Goal: Task Accomplishment & Management: Complete application form

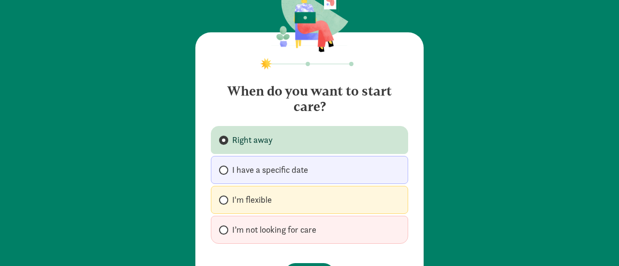
scroll to position [48, 0]
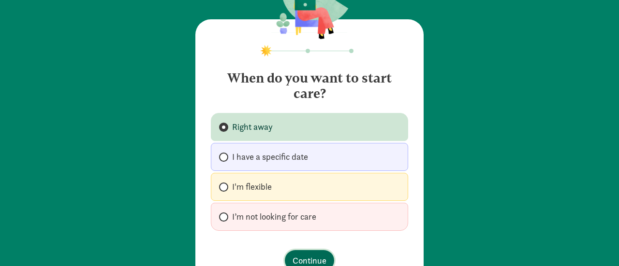
click at [314, 258] on span "Continue" at bounding box center [309, 260] width 34 height 13
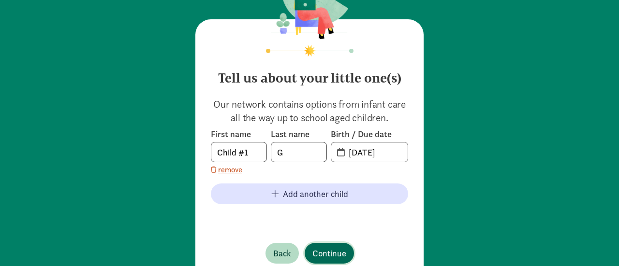
scroll to position [80, 0]
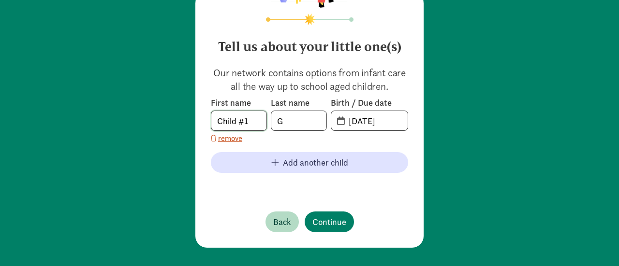
click at [251, 119] on input "Child #1" at bounding box center [238, 120] width 55 height 19
type input "C"
type input "colton"
click at [280, 121] on input "G" at bounding box center [298, 120] width 55 height 19
type input "[PERSON_NAME]"
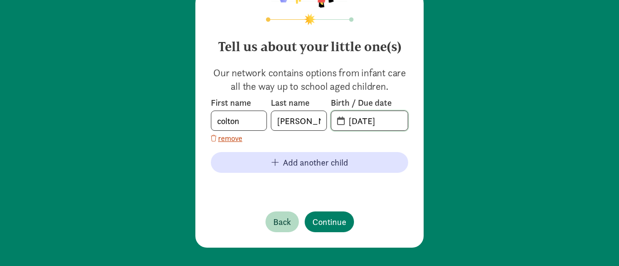
drag, startPoint x: 395, startPoint y: 118, endPoint x: 335, endPoint y: 127, distance: 60.6
click at [327, 132] on div "First name [PERSON_NAME] Last name [PERSON_NAME] Birth / Due date [DATE] remove" at bounding box center [309, 120] width 197 height 47
click at [336, 122] on span "[DATE]" at bounding box center [369, 120] width 76 height 19
click at [395, 121] on input "20-25-0813" at bounding box center [375, 120] width 65 height 19
click at [337, 121] on span "20-25-0813" at bounding box center [369, 120] width 76 height 19
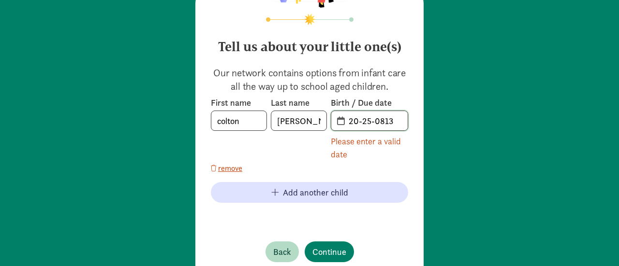
click at [343, 123] on input "20-25-0813" at bounding box center [375, 120] width 65 height 19
click at [337, 121] on span "20-25-0813" at bounding box center [369, 120] width 76 height 19
click at [391, 121] on input "20-25-0813" at bounding box center [375, 120] width 65 height 19
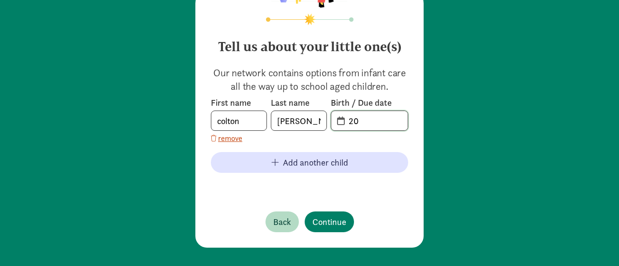
type input "2"
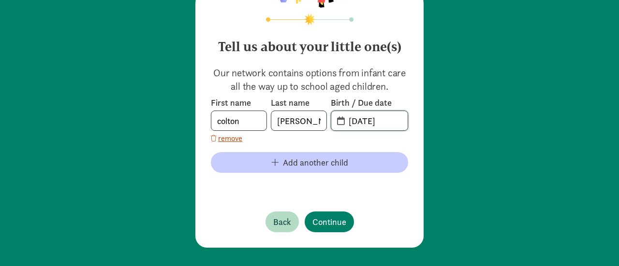
type input "[DATE]"
click at [276, 163] on span "Add another child" at bounding box center [310, 162] width 182 height 13
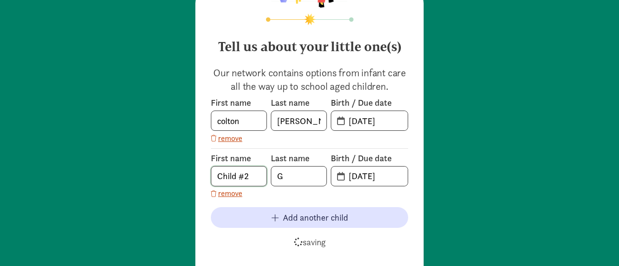
click at [251, 175] on input "Child #2" at bounding box center [238, 176] width 55 height 19
type input "C"
type input "[PERSON_NAME]"
click at [287, 174] on input "G" at bounding box center [298, 176] width 55 height 19
type input "[PERSON_NAME]"
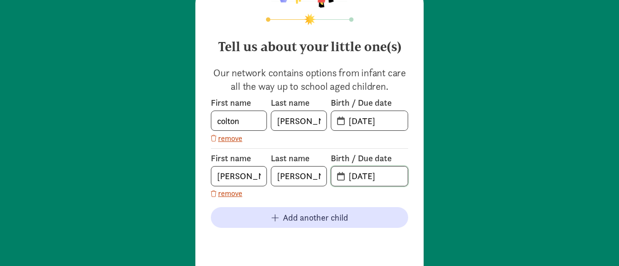
click at [394, 174] on input "[DATE]" at bounding box center [375, 176] width 65 height 19
type input "0"
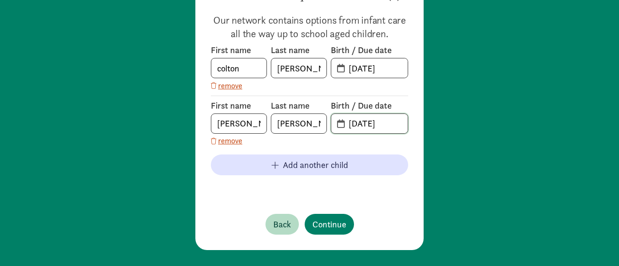
scroll to position [134, 0]
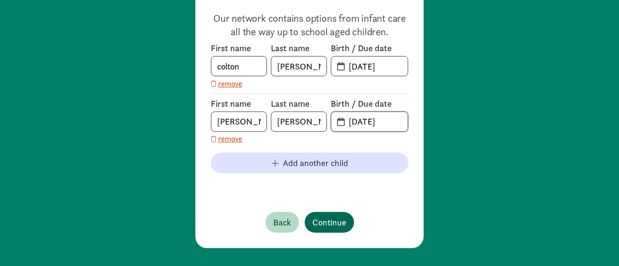
type input "[DATE]"
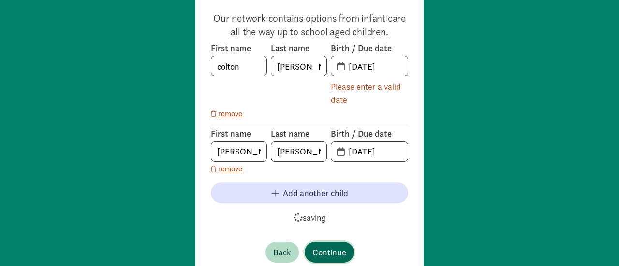
click at [339, 221] on div "Tell us about your little one(s) Our network contains options from infant care …" at bounding box center [309, 105] width 228 height 345
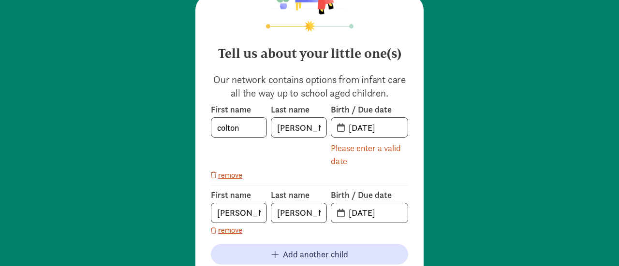
scroll to position [145, 0]
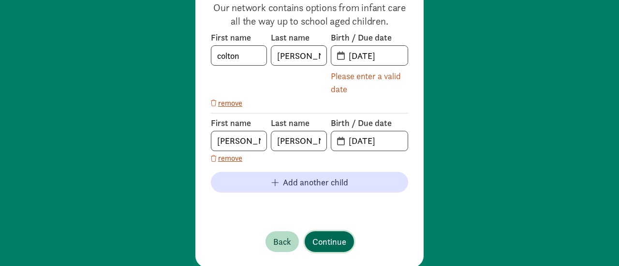
click at [329, 242] on span "Continue" at bounding box center [329, 241] width 34 height 13
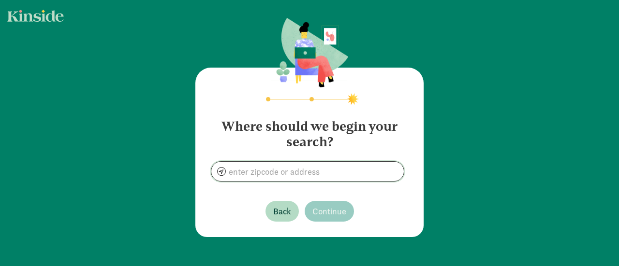
click at [258, 166] on input at bounding box center [307, 171] width 192 height 19
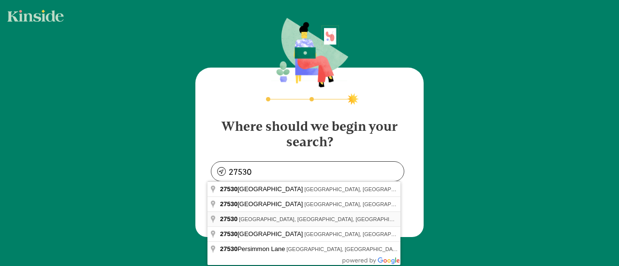
type input "[GEOGRAPHIC_DATA], [GEOGRAPHIC_DATA], [GEOGRAPHIC_DATA]"
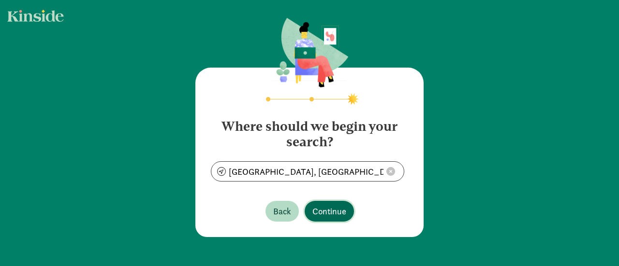
click at [333, 213] on span "Continue" at bounding box center [329, 211] width 34 height 13
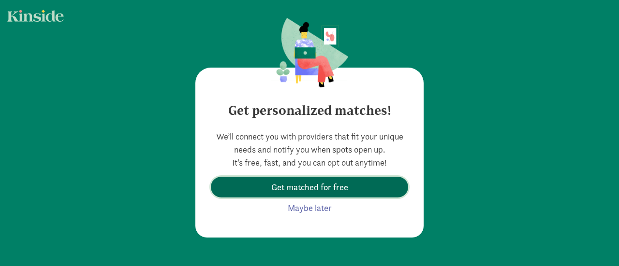
click at [314, 187] on span "Get matched for free" at bounding box center [309, 187] width 77 height 13
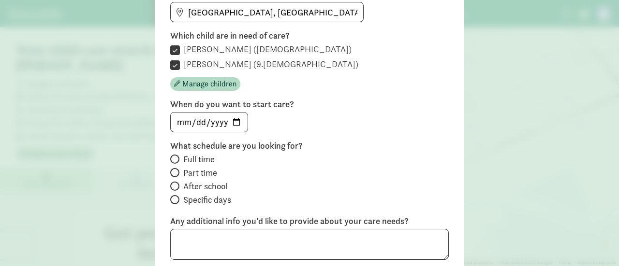
scroll to position [145, 0]
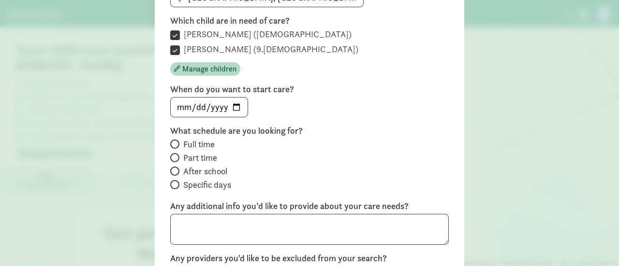
click at [173, 144] on span at bounding box center [174, 144] width 9 height 9
click at [173, 144] on input "Full time" at bounding box center [173, 144] width 6 height 6
radio input "true"
click at [197, 105] on input "[DATE]" at bounding box center [209, 107] width 77 height 19
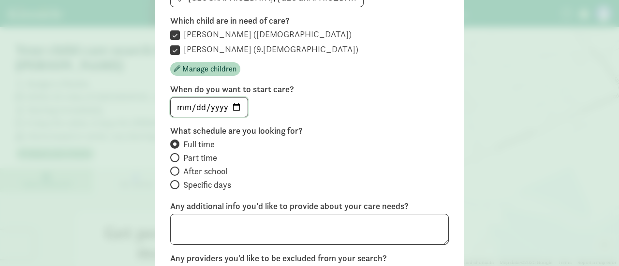
click at [230, 105] on input "[DATE]" at bounding box center [209, 107] width 77 height 19
type input "[DATE]"
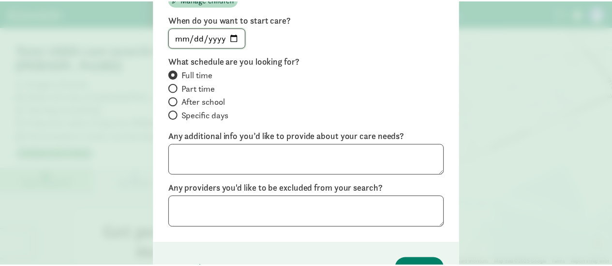
scroll to position [242, 0]
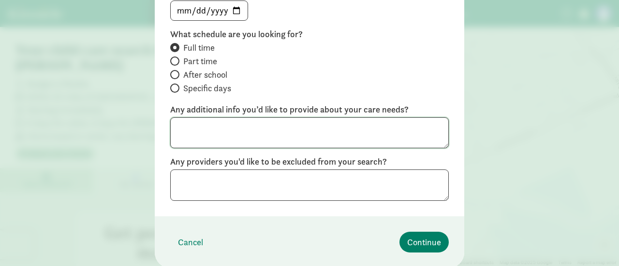
click at [208, 133] on textarea at bounding box center [309, 132] width 278 height 31
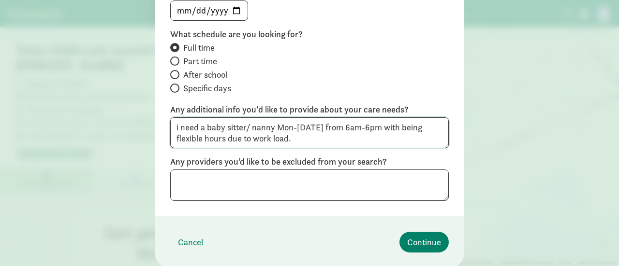
type textarea "i need a baby sitter/ nanny Mon-[DATE] from 6am-6pm with being flexible hours d…"
click at [175, 180] on textarea at bounding box center [309, 185] width 278 height 31
type textarea "no"
click at [424, 243] on span "Continue" at bounding box center [424, 242] width 34 height 13
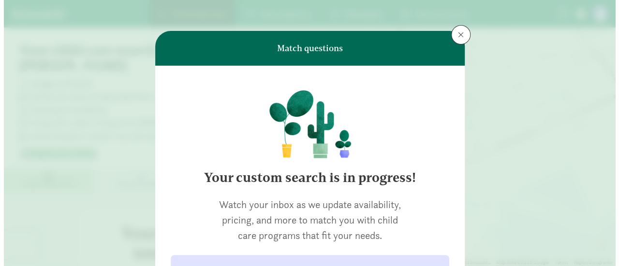
scroll to position [129, 0]
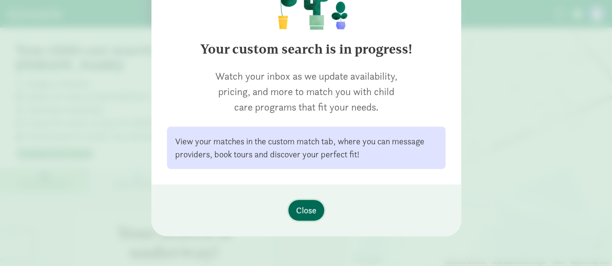
click at [303, 211] on span "Close" at bounding box center [306, 210] width 20 height 13
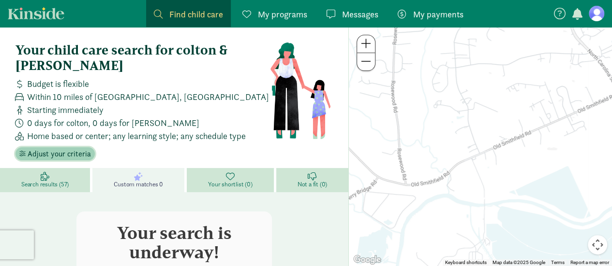
click at [69, 153] on span "Adjust your criteria" at bounding box center [59, 154] width 63 height 12
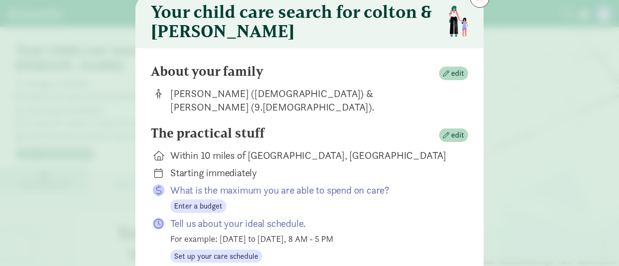
scroll to position [48, 0]
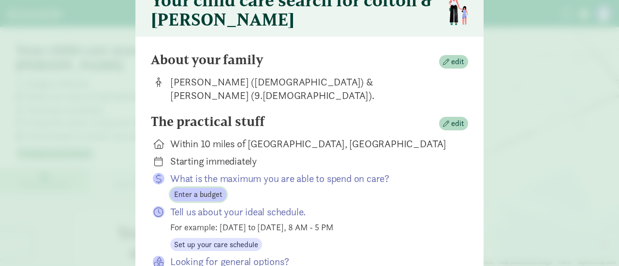
click at [214, 189] on span "Enter a budget" at bounding box center [198, 195] width 48 height 12
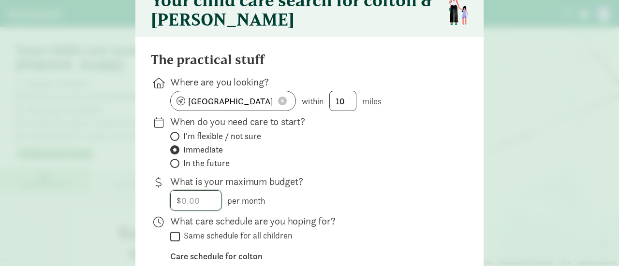
click at [195, 198] on input "number" at bounding box center [196, 200] width 50 height 19
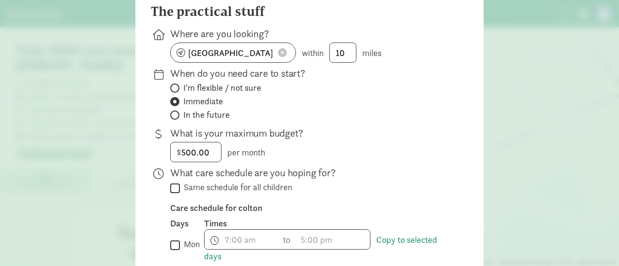
type input "500"
click at [173, 189] on input "Same schedule for all children" at bounding box center [175, 188] width 10 height 13
checkbox input "true"
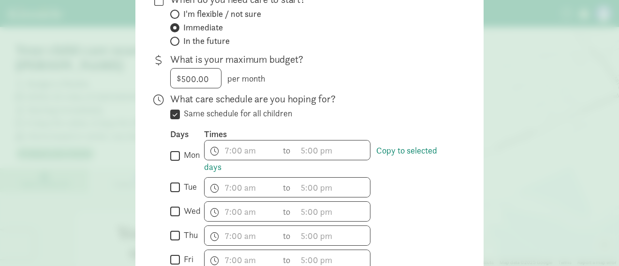
scroll to position [193, 0]
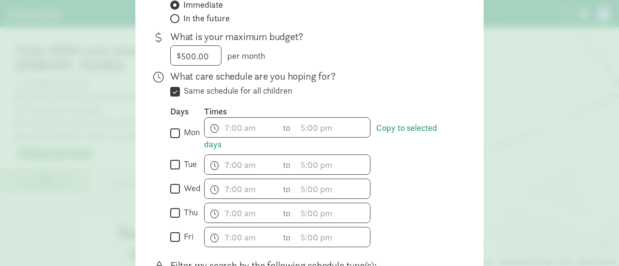
click at [174, 131] on input "mon" at bounding box center [175, 133] width 10 height 13
checkbox input "true"
click at [172, 165] on input "tue" at bounding box center [175, 165] width 10 height 13
checkbox input "true"
click at [171, 188] on input "wed" at bounding box center [175, 189] width 10 height 13
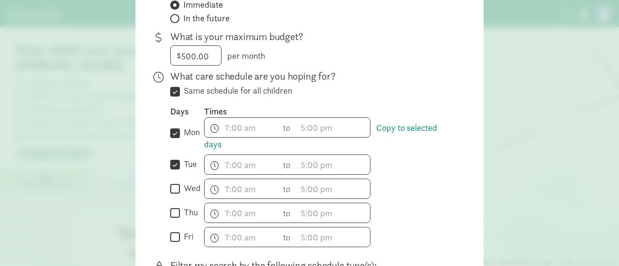
checkbox input "true"
click at [173, 212] on input "thu" at bounding box center [175, 213] width 10 height 13
checkbox input "true"
click at [172, 235] on input "fri" at bounding box center [175, 237] width 10 height 13
checkbox input "true"
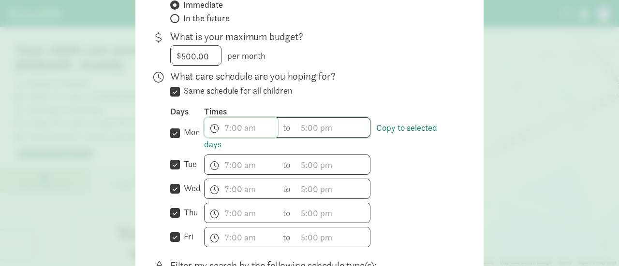
click at [253, 126] on input "text" at bounding box center [241, 127] width 73 height 19
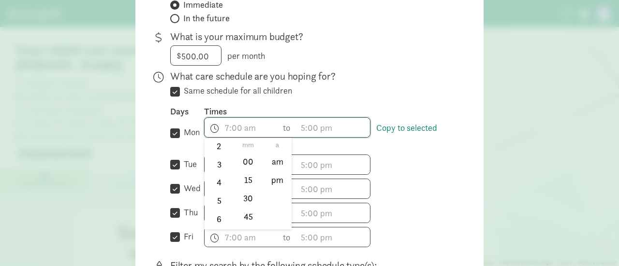
scroll to position [58, 0]
click at [214, 213] on li "6" at bounding box center [219, 214] width 29 height 18
click at [248, 162] on li "00" at bounding box center [248, 162] width 29 height 18
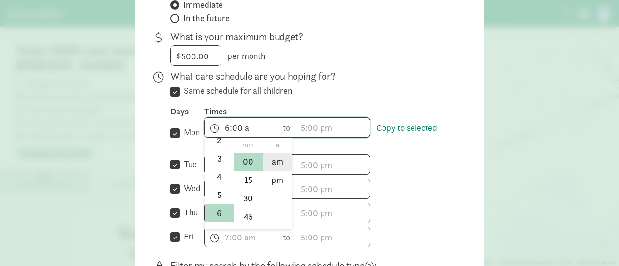
click at [275, 162] on li "am" at bounding box center [277, 162] width 29 height 18
type input "6:00 am"
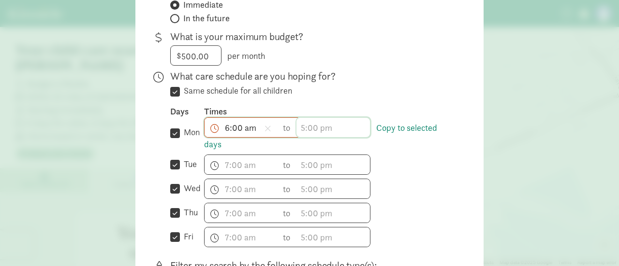
click at [331, 123] on input "text" at bounding box center [332, 127] width 73 height 19
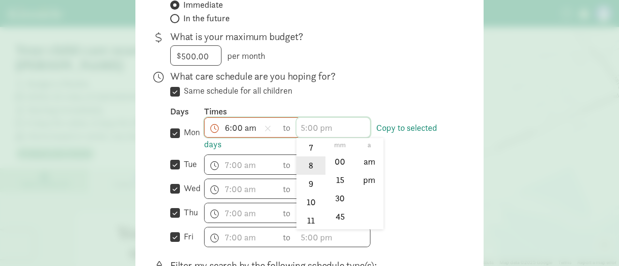
scroll to position [94, 0]
click at [308, 175] on li "6" at bounding box center [310, 178] width 29 height 18
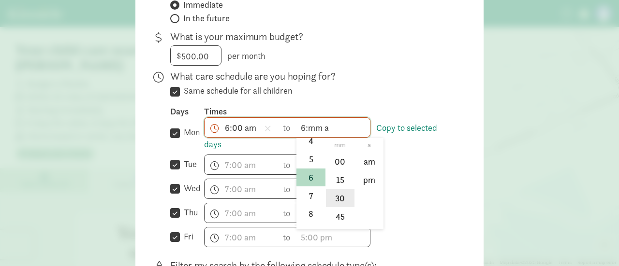
click at [342, 197] on li "30" at bounding box center [340, 198] width 29 height 18
click at [361, 180] on li "pm" at bounding box center [369, 180] width 29 height 18
type input "6:30 pm"
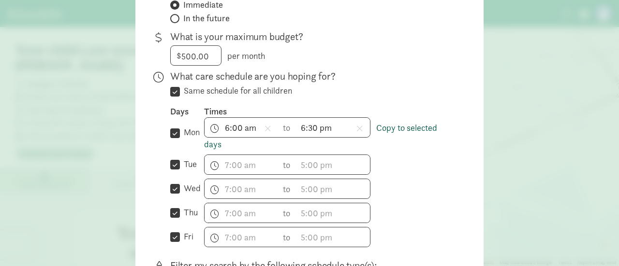
click at [408, 128] on link "Copy to selected days" at bounding box center [320, 136] width 233 height 28
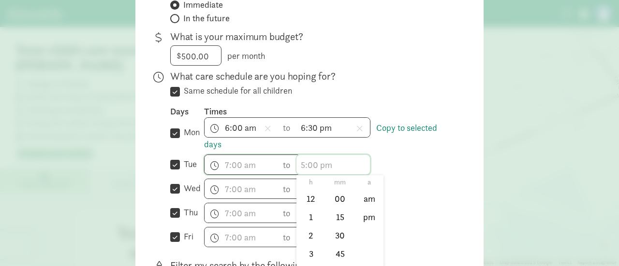
click at [356, 163] on input "text" at bounding box center [332, 164] width 73 height 19
click at [386, 161] on div "h 12 1 2 3 4 5 6 7 8 9 10 11 mm 00 15 30 45 a am pm to h 12 1 2 3 4 5 6 7 8 9 1…" at bounding box center [328, 165] width 248 height 20
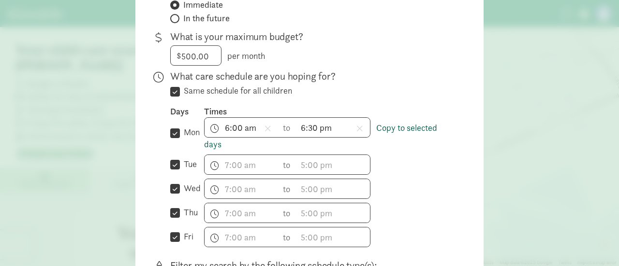
click at [401, 123] on link "Copy to selected days" at bounding box center [320, 136] width 233 height 28
click at [400, 128] on link "Copy to selected days" at bounding box center [320, 136] width 233 height 28
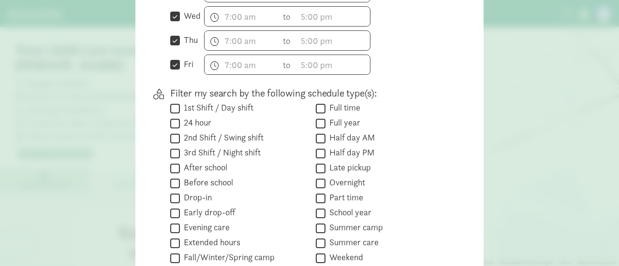
scroll to position [387, 0]
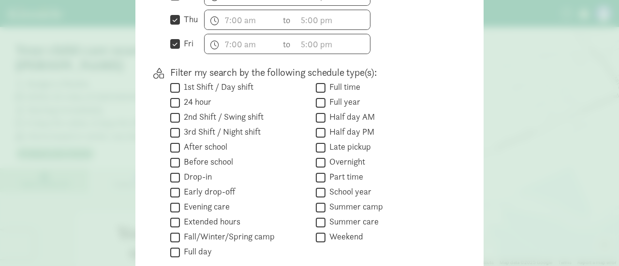
click at [173, 249] on input "Full day" at bounding box center [175, 252] width 10 height 13
checkbox input "true"
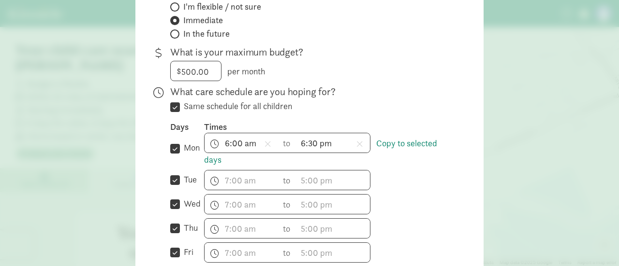
scroll to position [193, 0]
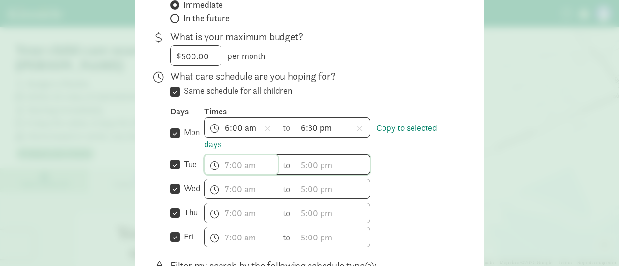
click at [242, 164] on input "text" at bounding box center [241, 164] width 73 height 19
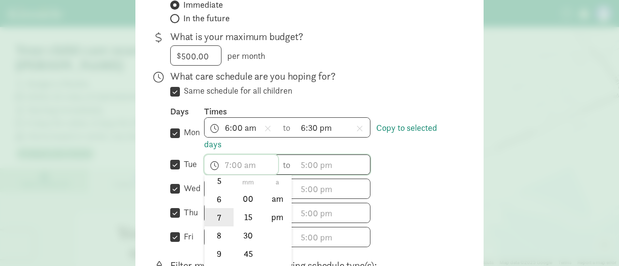
scroll to position [94, 0]
click at [218, 211] on li "6" at bounding box center [219, 215] width 29 height 18
click at [246, 196] on li "00" at bounding box center [248, 199] width 29 height 18
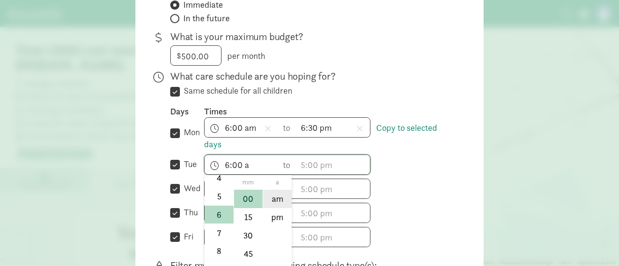
click at [275, 195] on li "am" at bounding box center [277, 199] width 29 height 18
type input "6:00 am"
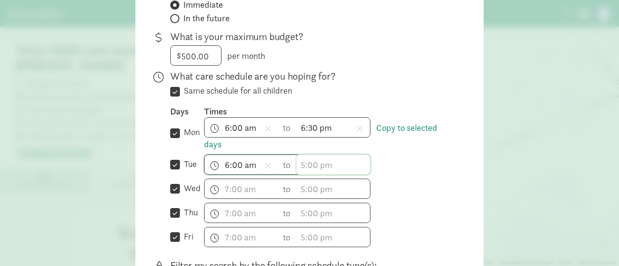
click at [306, 165] on input "text" at bounding box center [332, 164] width 73 height 19
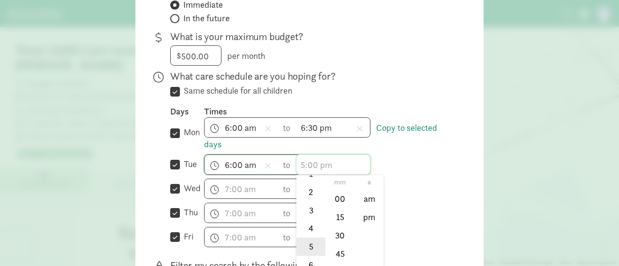
scroll to position [97, 0]
click at [308, 210] on li "6" at bounding box center [310, 212] width 29 height 18
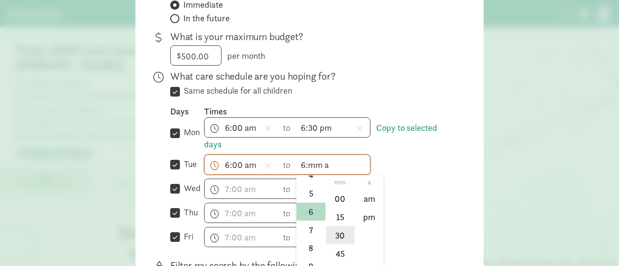
click at [336, 230] on li "30" at bounding box center [340, 235] width 29 height 18
click at [371, 216] on li "pm" at bounding box center [369, 217] width 29 height 18
type input "6:30 pm"
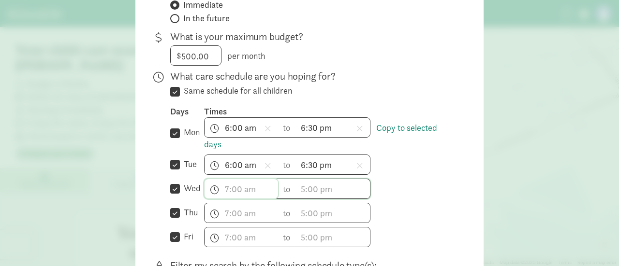
click at [226, 190] on input "text" at bounding box center [241, 188] width 73 height 19
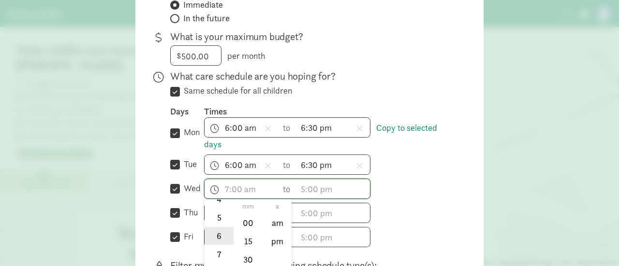
click at [217, 234] on li "6" at bounding box center [219, 236] width 29 height 18
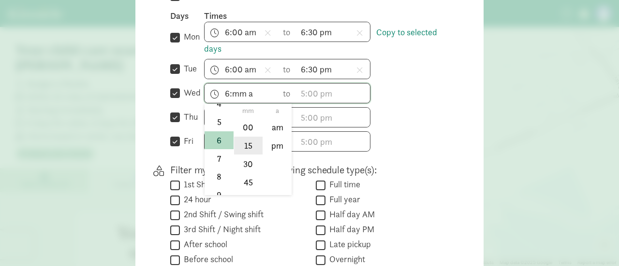
scroll to position [290, 0]
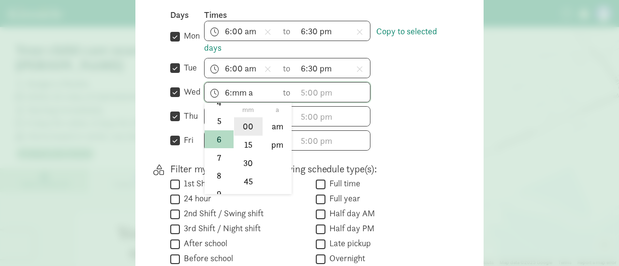
click at [251, 127] on li "00" at bounding box center [248, 126] width 29 height 18
click at [274, 124] on li "am" at bounding box center [277, 126] width 29 height 18
type input "6:00 am"
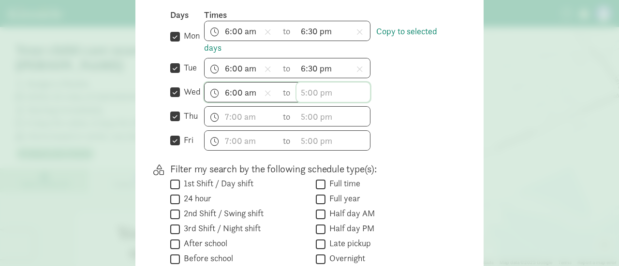
click at [307, 91] on input "text" at bounding box center [332, 92] width 73 height 19
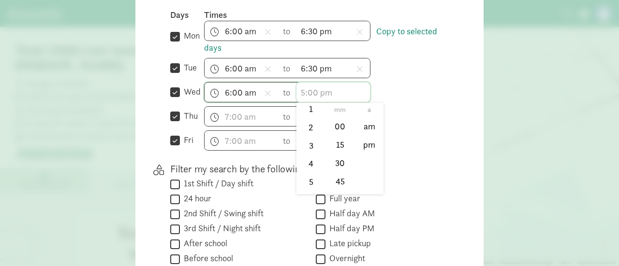
scroll to position [97, 0]
click at [306, 140] on li "6" at bounding box center [310, 140] width 29 height 18
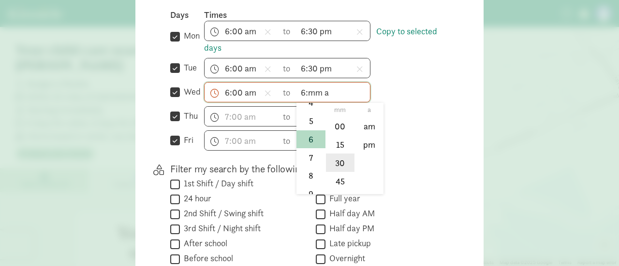
click at [344, 161] on li "30" at bounding box center [340, 163] width 29 height 18
click at [362, 146] on li "pm" at bounding box center [369, 145] width 29 height 18
type input "6:30 pm"
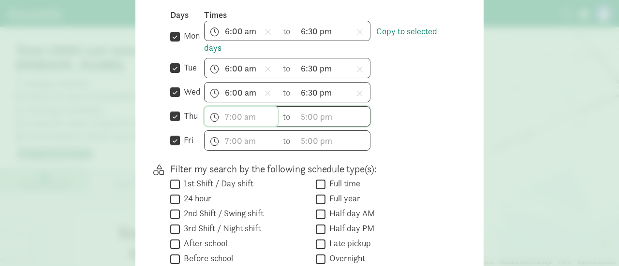
click at [241, 112] on input "text" at bounding box center [241, 116] width 73 height 19
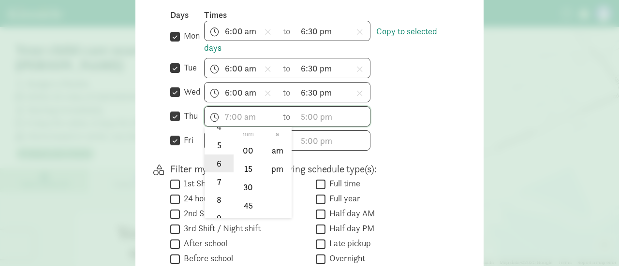
click at [215, 162] on li "6" at bounding box center [219, 164] width 29 height 18
click at [251, 184] on li "30" at bounding box center [248, 187] width 29 height 18
click at [278, 167] on li "pm" at bounding box center [277, 169] width 29 height 18
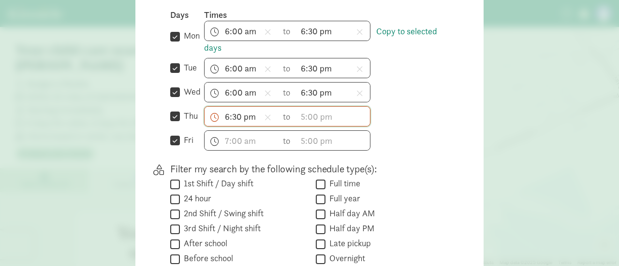
click at [245, 117] on input "6:30 pm" at bounding box center [241, 116] width 73 height 19
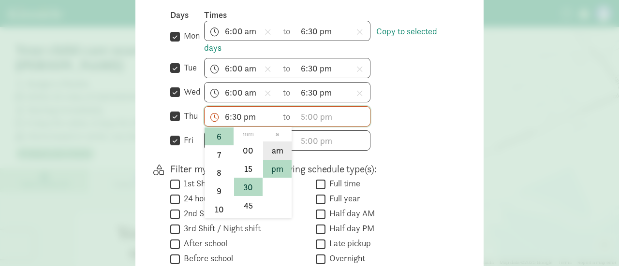
click at [277, 148] on li "am" at bounding box center [277, 151] width 29 height 18
type input "6:30 am"
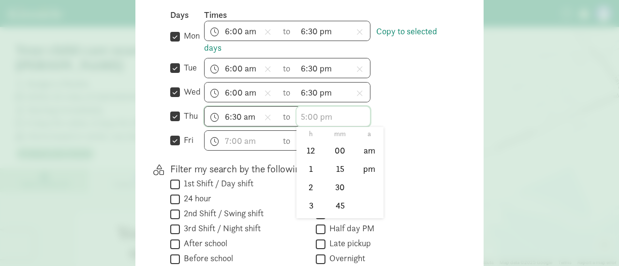
click at [307, 116] on input "text" at bounding box center [332, 116] width 73 height 19
click at [306, 210] on li "6" at bounding box center [310, 212] width 29 height 18
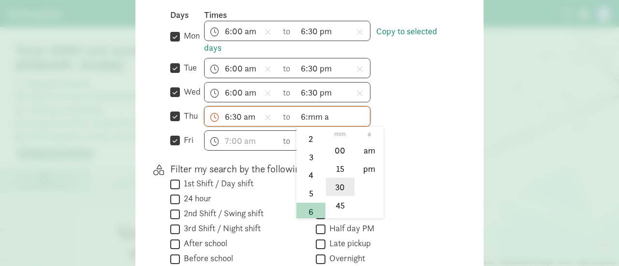
click at [340, 185] on li "30" at bounding box center [340, 187] width 29 height 18
click at [371, 166] on li "pm" at bounding box center [369, 169] width 29 height 18
type input "6:30 pm"
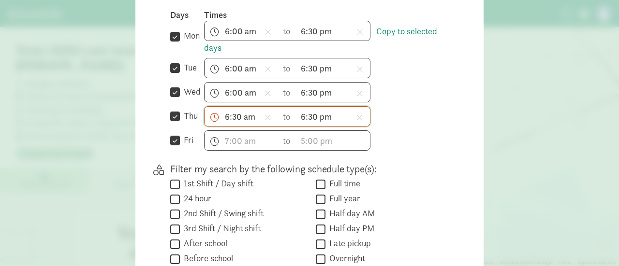
click at [235, 115] on input "6:30 am" at bounding box center [241, 116] width 73 height 19
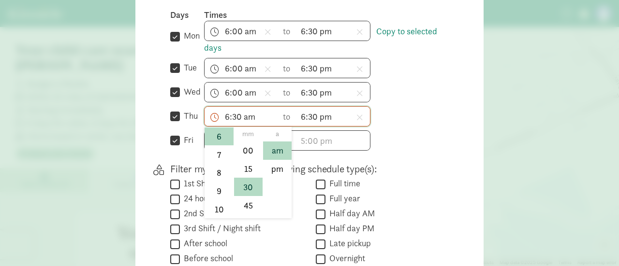
scroll to position [124, 0]
click at [249, 150] on li "00" at bounding box center [248, 151] width 29 height 18
type input "6:00 am"
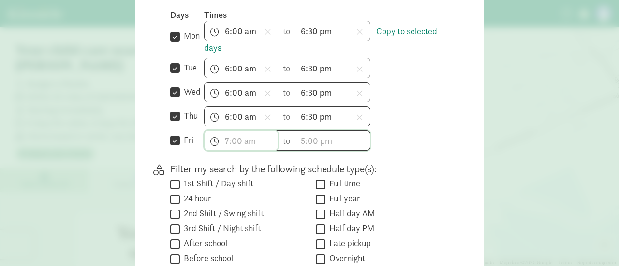
click at [248, 142] on input "text" at bounding box center [241, 140] width 73 height 19
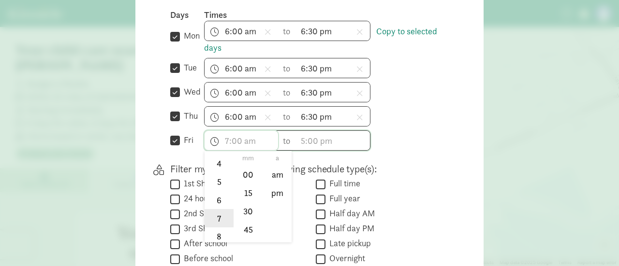
scroll to position [97, 0]
click at [219, 188] on li "6" at bounding box center [219, 188] width 29 height 18
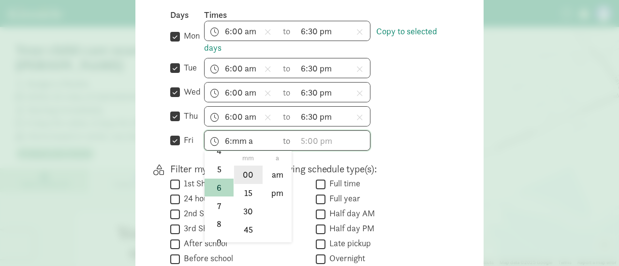
click at [248, 175] on li "00" at bounding box center [248, 175] width 29 height 18
click at [276, 175] on li "am" at bounding box center [277, 175] width 29 height 18
type input "6:00 am"
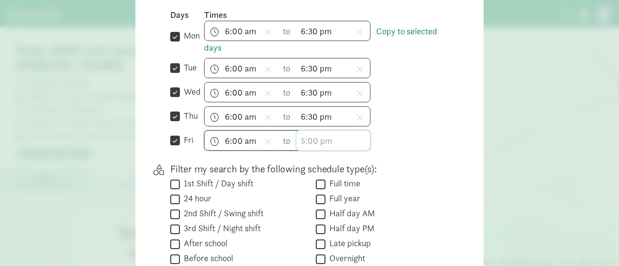
click at [321, 136] on input "text" at bounding box center [332, 140] width 73 height 19
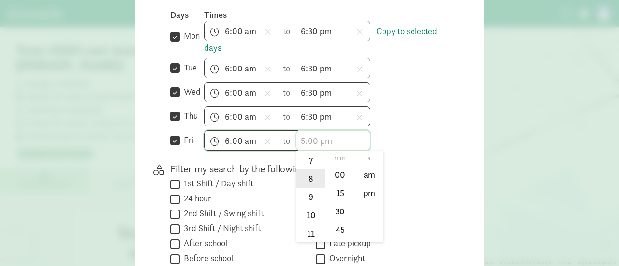
scroll to position [94, 0]
click at [305, 190] on li "6" at bounding box center [310, 191] width 29 height 18
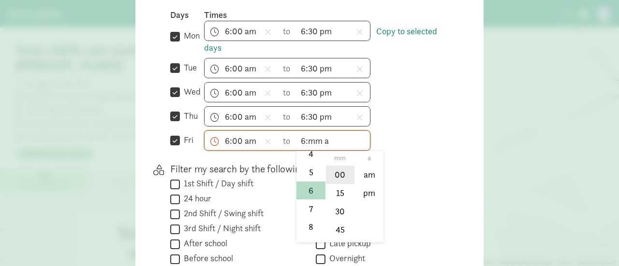
click at [331, 169] on li "00" at bounding box center [340, 175] width 29 height 18
click at [363, 174] on li "am" at bounding box center [369, 175] width 29 height 18
click at [327, 139] on input "6:00 am" at bounding box center [332, 140] width 73 height 19
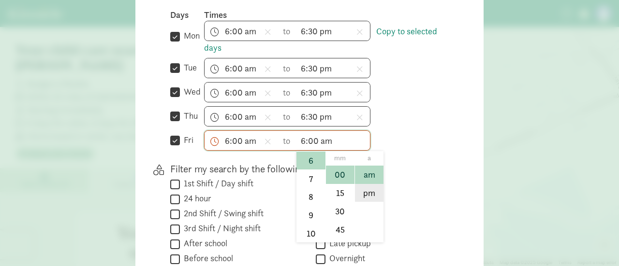
click at [364, 192] on li "pm" at bounding box center [369, 193] width 29 height 18
type input "6:00 pm"
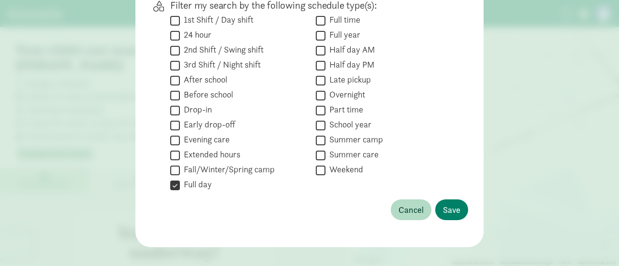
scroll to position [464, 0]
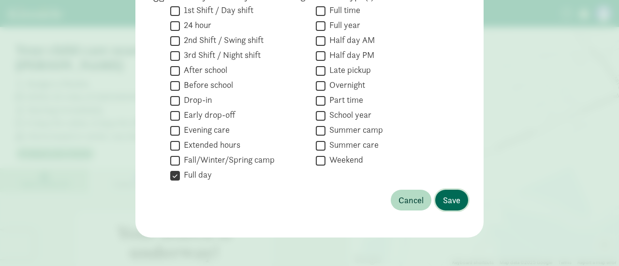
click at [446, 199] on span "Save" at bounding box center [451, 200] width 17 height 13
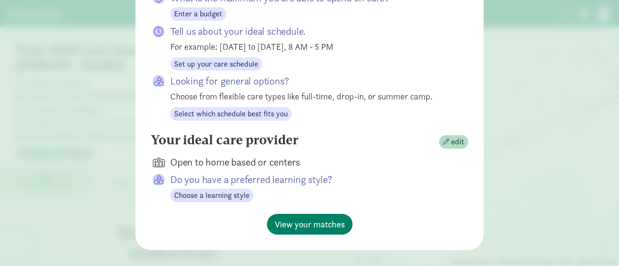
scroll to position [181, 0]
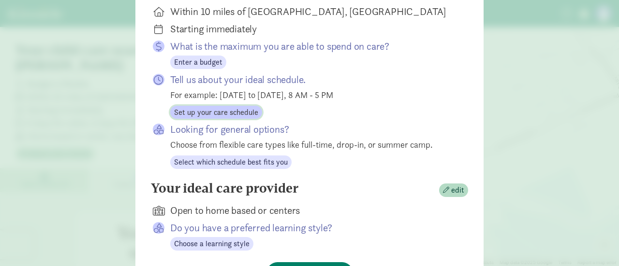
click at [239, 107] on span "Set up your care schedule" at bounding box center [216, 113] width 84 height 12
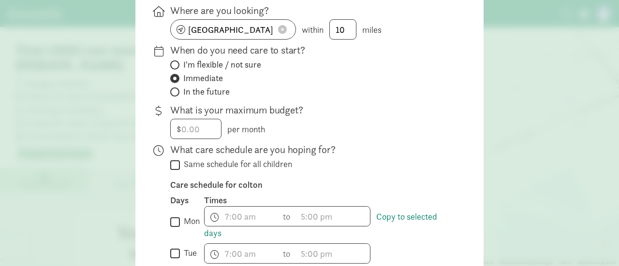
scroll to position [132, 0]
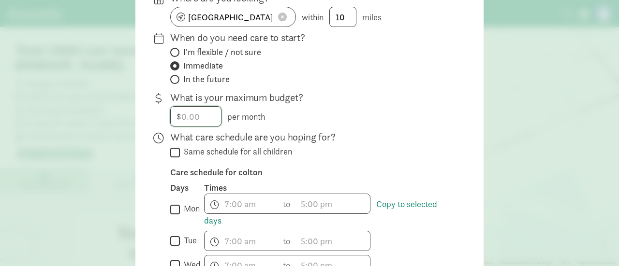
click at [180, 117] on input "number" at bounding box center [196, 116] width 50 height 19
type input "500.0"
type input "0"
type input "500"
click at [173, 150] on input "Same schedule for all children" at bounding box center [175, 152] width 10 height 13
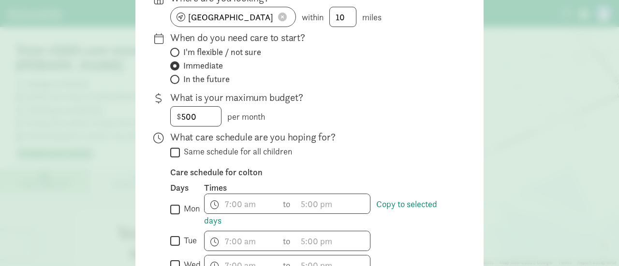
checkbox input "true"
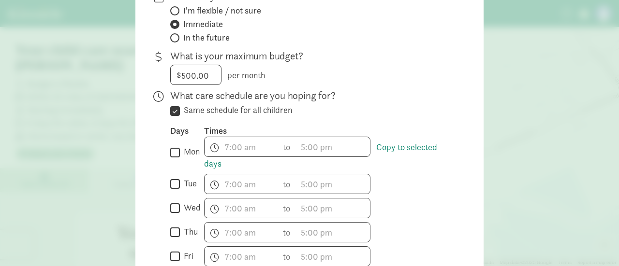
scroll to position [229, 0]
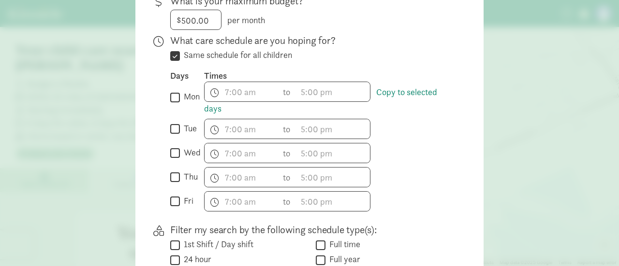
click at [173, 96] on input "mon" at bounding box center [175, 97] width 10 height 13
checkbox input "true"
click at [172, 125] on input "tue" at bounding box center [175, 129] width 10 height 13
checkbox input "true"
click at [172, 150] on input "wed" at bounding box center [175, 153] width 10 height 13
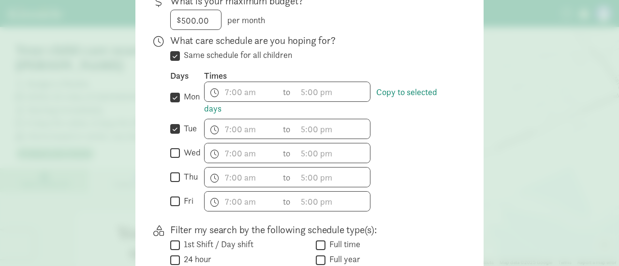
checkbox input "true"
click at [175, 173] on input "thu" at bounding box center [175, 177] width 10 height 13
checkbox input "true"
click at [172, 196] on input "fri" at bounding box center [175, 201] width 10 height 13
checkbox input "true"
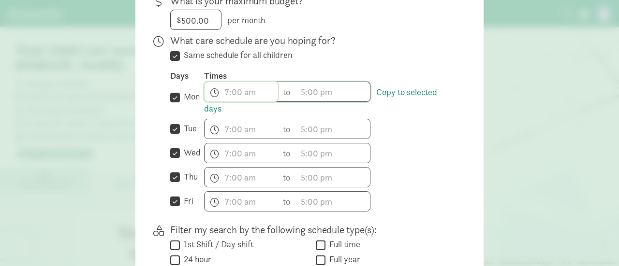
click at [239, 88] on input "text" at bounding box center [241, 91] width 73 height 19
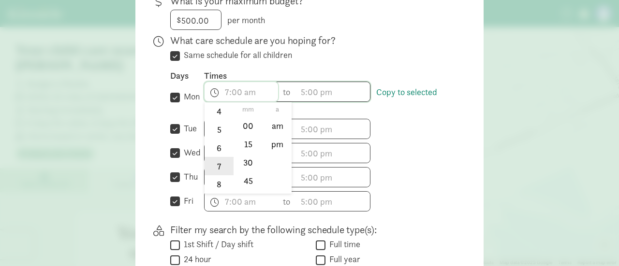
scroll to position [97, 0]
click at [217, 135] on li "6" at bounding box center [219, 139] width 29 height 18
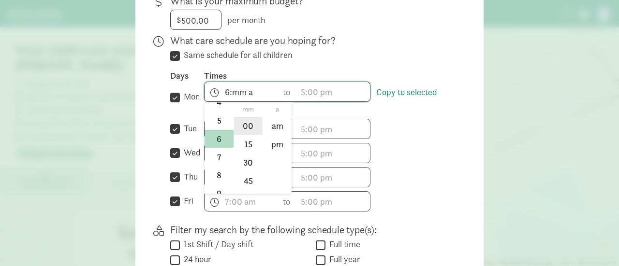
click at [241, 123] on li "00" at bounding box center [248, 126] width 29 height 18
click at [277, 126] on li "am" at bounding box center [277, 126] width 29 height 18
type input "6:00 am"
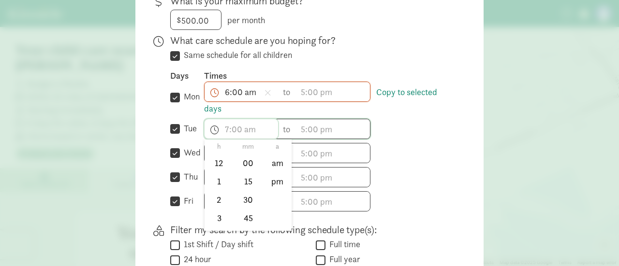
click at [237, 130] on input "text" at bounding box center [241, 128] width 73 height 19
click at [216, 177] on li "6" at bounding box center [219, 176] width 29 height 18
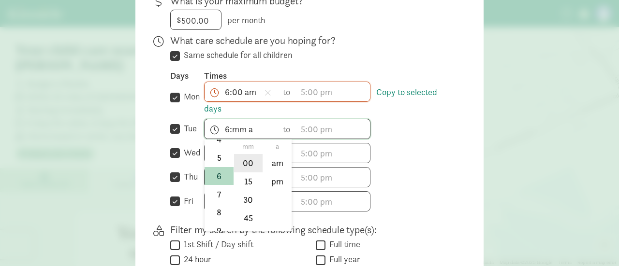
click at [245, 158] on li "00" at bounding box center [248, 163] width 29 height 18
click at [276, 161] on li "am" at bounding box center [277, 163] width 29 height 18
type input "6:00 am"
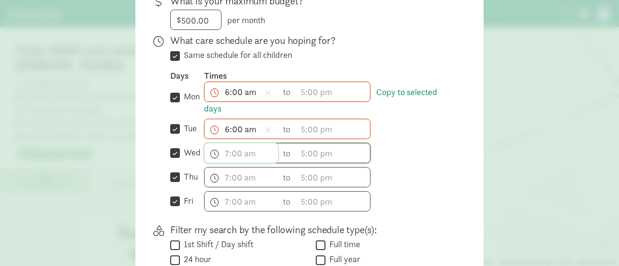
click at [223, 150] on input "text" at bounding box center [241, 153] width 73 height 19
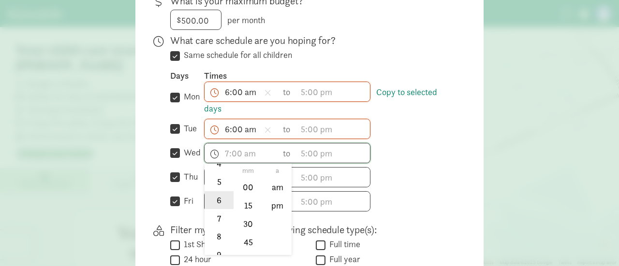
click at [214, 197] on li "6" at bounding box center [219, 200] width 29 height 18
click at [243, 184] on li "00" at bounding box center [248, 187] width 29 height 18
click at [274, 184] on li "am" at bounding box center [277, 187] width 29 height 18
type input "6:00 am"
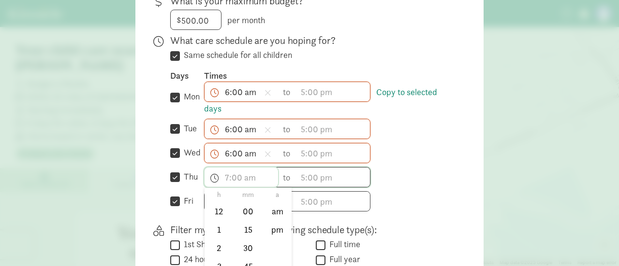
click at [219, 174] on input "text" at bounding box center [241, 177] width 73 height 19
click at [215, 220] on li "6" at bounding box center [219, 225] width 29 height 18
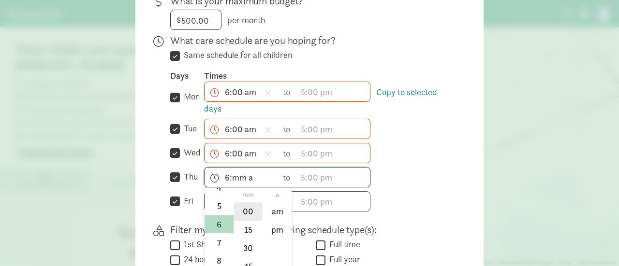
click at [247, 205] on li "00" at bounding box center [248, 212] width 29 height 18
click at [265, 206] on li "am" at bounding box center [277, 212] width 29 height 18
type input "6:00 am"
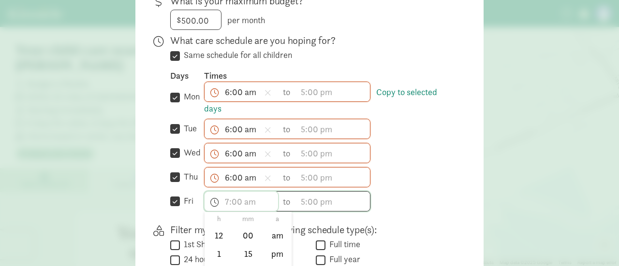
click at [227, 199] on input "text" at bounding box center [241, 201] width 73 height 19
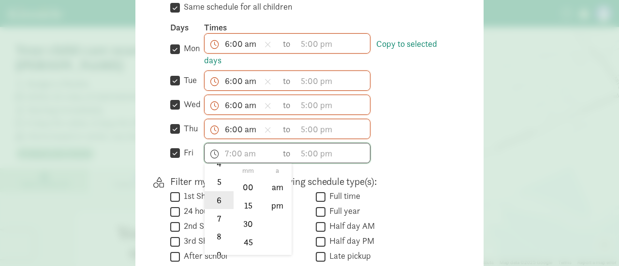
click at [215, 200] on li "6" at bounding box center [219, 200] width 29 height 18
click at [243, 187] on li "00" at bounding box center [248, 187] width 29 height 18
click at [271, 187] on li "am" at bounding box center [277, 187] width 29 height 18
type input "6:00 am"
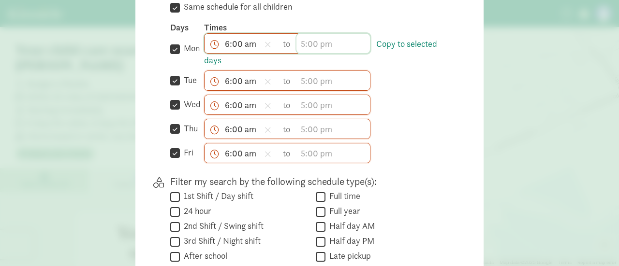
click at [309, 45] on input "text" at bounding box center [332, 43] width 73 height 19
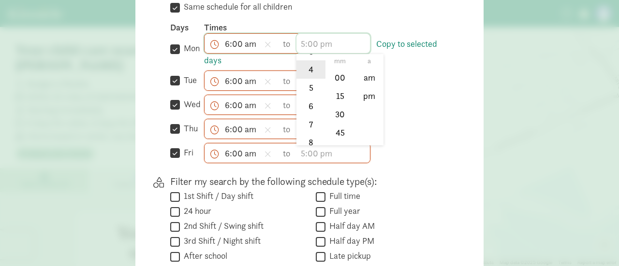
scroll to position [94, 0]
click at [306, 89] on li "6" at bounding box center [310, 94] width 29 height 18
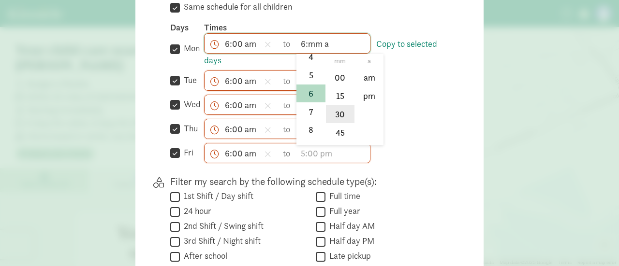
click at [335, 112] on li "30" at bounding box center [340, 114] width 29 height 18
click at [356, 97] on li "pm" at bounding box center [369, 96] width 29 height 18
type input "6:30 pm"
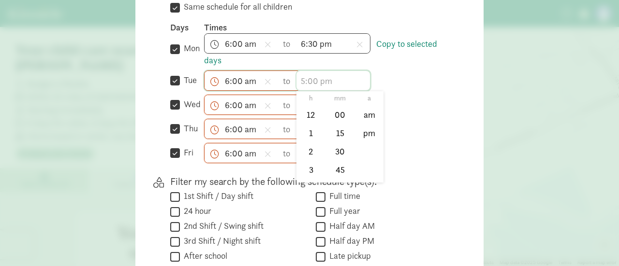
click at [310, 82] on input "text" at bounding box center [332, 80] width 73 height 19
click at [308, 130] on li "6" at bounding box center [310, 131] width 29 height 18
click at [341, 146] on li "30" at bounding box center [340, 151] width 29 height 18
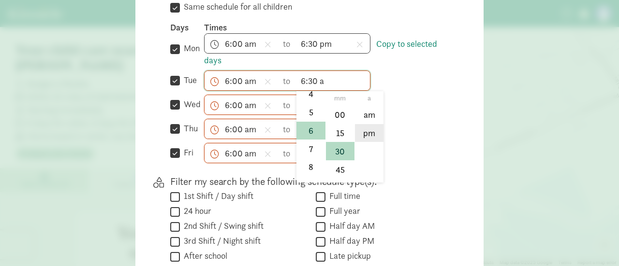
click at [364, 134] on li "pm" at bounding box center [369, 133] width 29 height 18
type input "6:30 pm"
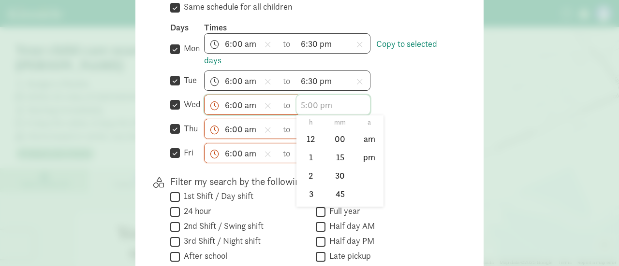
click at [304, 106] on input "text" at bounding box center [332, 104] width 73 height 19
click at [308, 151] on li "6" at bounding box center [310, 152] width 29 height 18
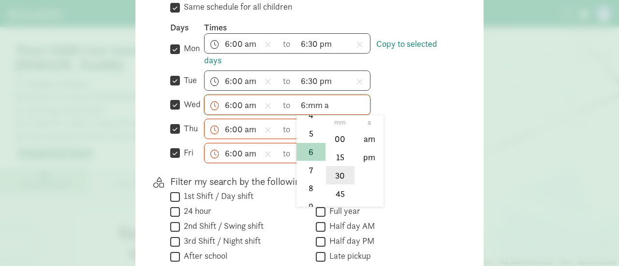
click at [343, 169] on li "30" at bounding box center [340, 175] width 29 height 18
click at [357, 162] on li "pm" at bounding box center [369, 157] width 29 height 18
type input "6:30 pm"
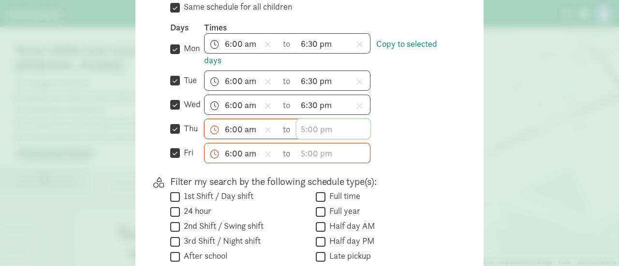
click at [309, 130] on input "text" at bounding box center [332, 128] width 73 height 19
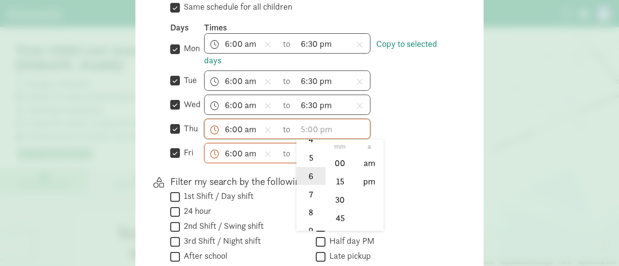
click at [306, 175] on li "6" at bounding box center [310, 176] width 29 height 18
click at [341, 195] on li "30" at bounding box center [340, 199] width 29 height 18
click at [365, 181] on li "pm" at bounding box center [369, 182] width 29 height 18
type input "6:30 pm"
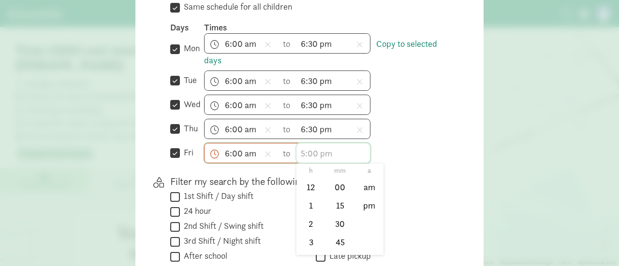
click at [301, 152] on input "text" at bounding box center [332, 153] width 73 height 19
click at [304, 200] on li "6" at bounding box center [310, 200] width 29 height 18
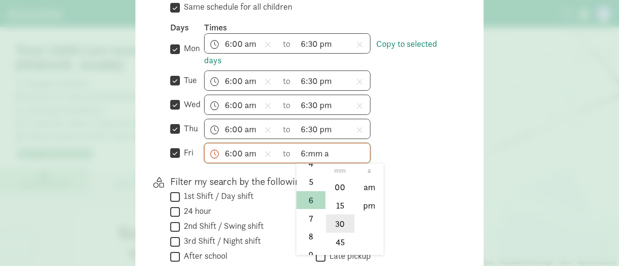
click at [340, 220] on li "30" at bounding box center [340, 224] width 29 height 18
click at [364, 205] on li "pm" at bounding box center [369, 206] width 29 height 18
type input "6:30 pm"
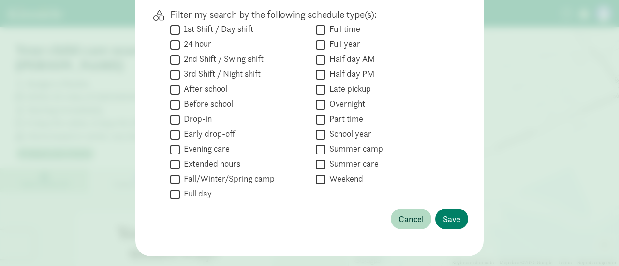
scroll to position [464, 0]
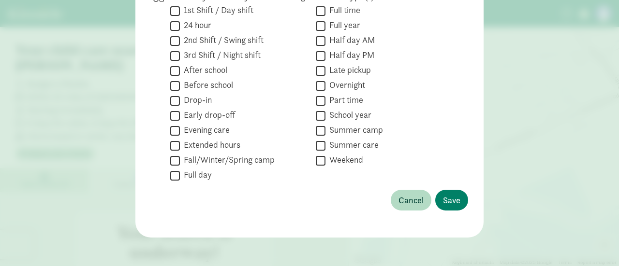
click at [173, 173] on input "Full day" at bounding box center [175, 175] width 10 height 13
checkbox input "true"
click at [451, 199] on span "Save" at bounding box center [451, 200] width 17 height 13
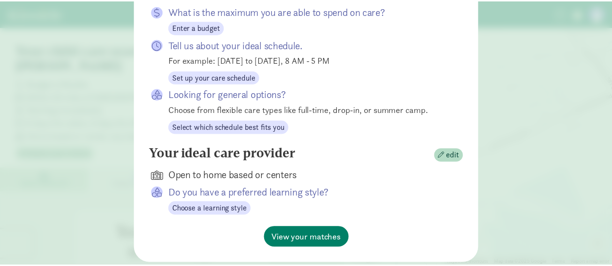
scroll to position [229, 0]
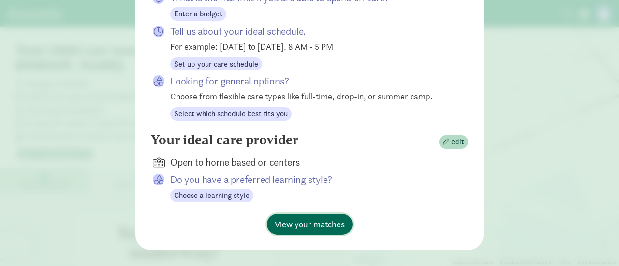
click at [315, 218] on span "View your matches" at bounding box center [310, 224] width 70 height 13
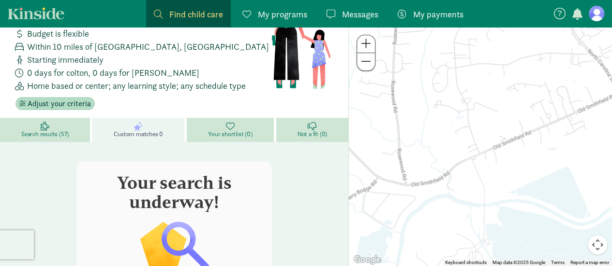
scroll to position [48, 0]
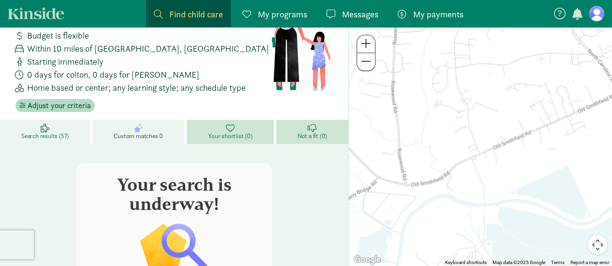
click at [78, 133] on link "Search results (57)" at bounding box center [46, 132] width 92 height 24
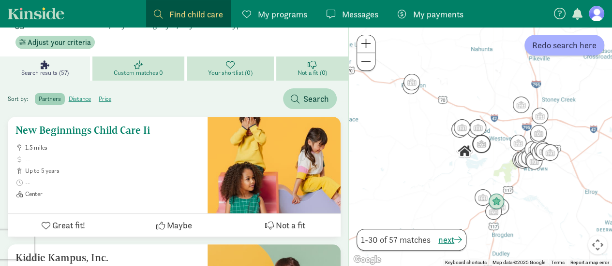
scroll to position [97, 0]
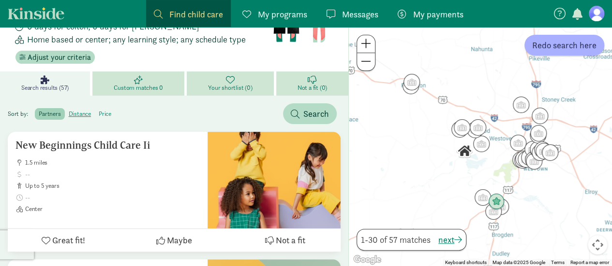
click at [105, 114] on label "price" at bounding box center [105, 114] width 20 height 12
click at [99, 110] on input "price" at bounding box center [99, 110] width 0 height 0
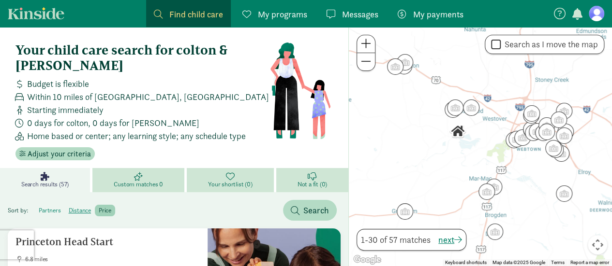
click at [65, 211] on label "partners" at bounding box center [80, 211] width 30 height 12
click at [39, 207] on input "partners" at bounding box center [39, 207] width 0 height 0
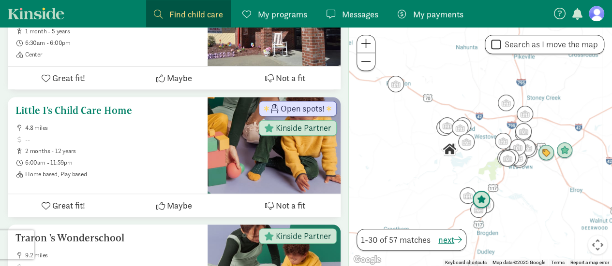
scroll to position [290, 0]
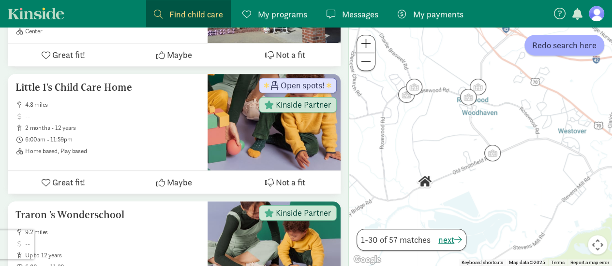
drag, startPoint x: 432, startPoint y: 72, endPoint x: 435, endPoint y: 134, distance: 62.4
click at [435, 134] on div at bounding box center [480, 146] width 263 height 239
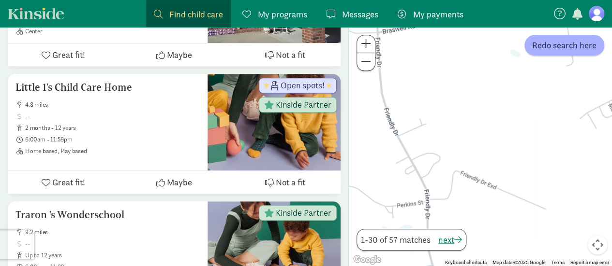
drag, startPoint x: 473, startPoint y: 177, endPoint x: 515, endPoint y: 72, distance: 113.9
click at [515, 72] on div at bounding box center [480, 146] width 263 height 239
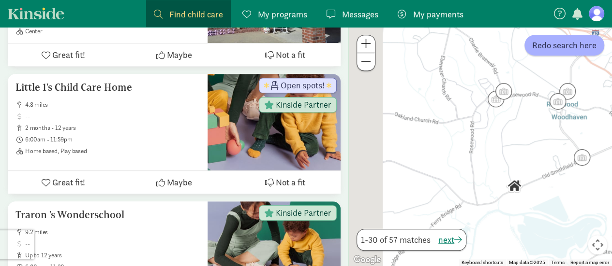
drag, startPoint x: 444, startPoint y: 157, endPoint x: 493, endPoint y: 178, distance: 53.3
click at [493, 178] on div at bounding box center [480, 146] width 263 height 239
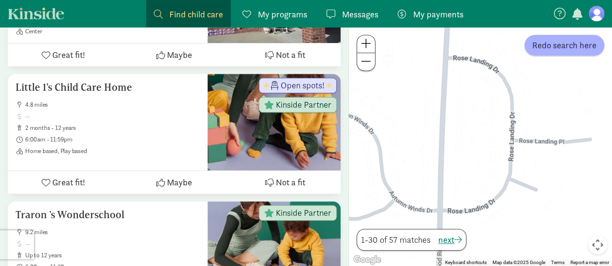
click at [535, 188] on div at bounding box center [480, 146] width 263 height 239
click at [538, 185] on div at bounding box center [480, 146] width 263 height 239
click at [538, 191] on div at bounding box center [480, 146] width 263 height 239
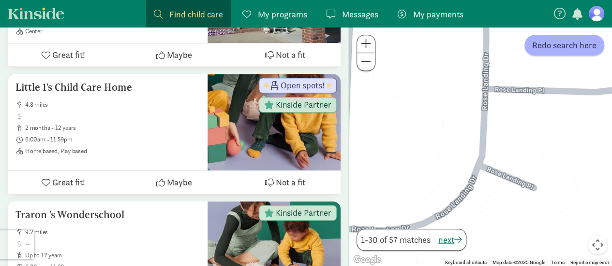
click at [543, 169] on div at bounding box center [480, 146] width 263 height 239
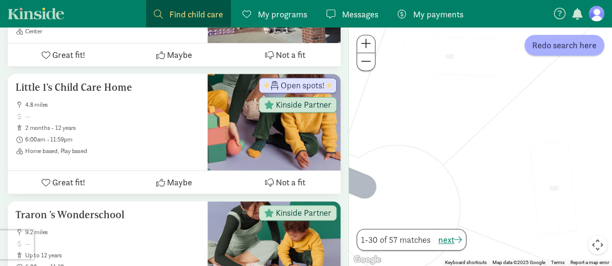
drag, startPoint x: 524, startPoint y: 219, endPoint x: 387, endPoint y: 196, distance: 139.2
click at [387, 196] on div at bounding box center [480, 146] width 263 height 239
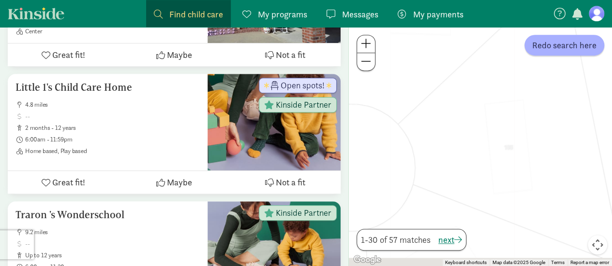
drag, startPoint x: 446, startPoint y: 182, endPoint x: 376, endPoint y: 129, distance: 87.6
click at [376, 129] on div at bounding box center [480, 146] width 263 height 239
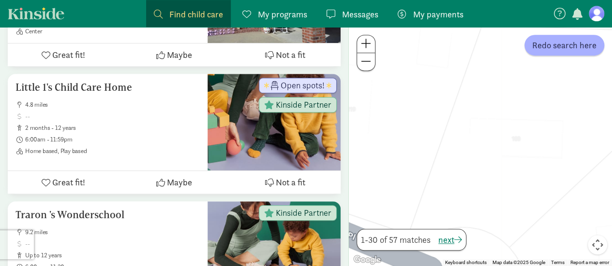
drag, startPoint x: 424, startPoint y: 139, endPoint x: 564, endPoint y: 277, distance: 196.6
click at [491, 171] on div at bounding box center [480, 146] width 263 height 239
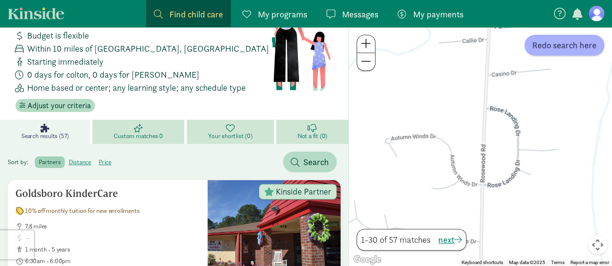
scroll to position [0, 0]
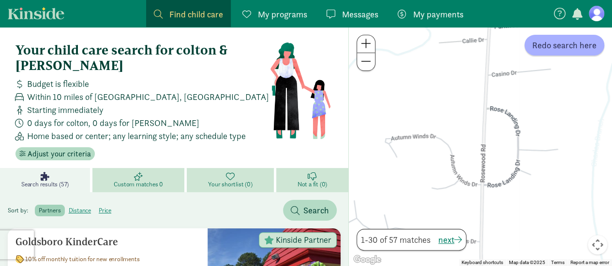
click at [441, 17] on span "My payments" at bounding box center [438, 14] width 50 height 13
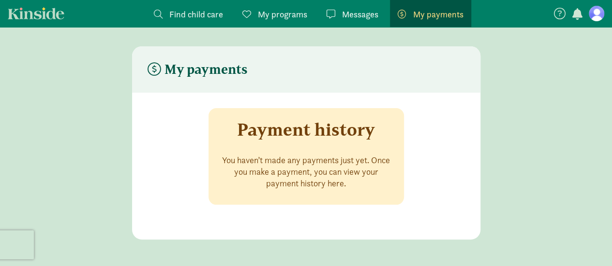
click at [343, 12] on span "Messages" at bounding box center [360, 14] width 36 height 13
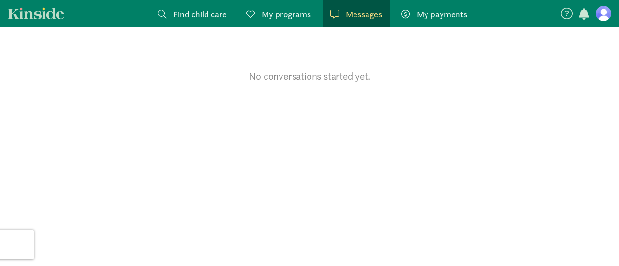
click at [224, 12] on span "Find child care" at bounding box center [200, 14] width 54 height 13
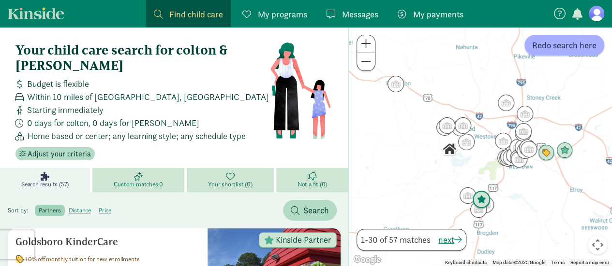
click at [482, 198] on img "Click to see details" at bounding box center [481, 200] width 18 height 18
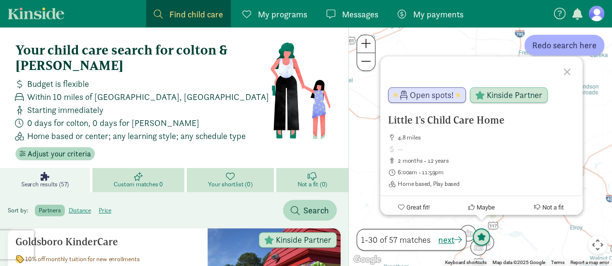
click at [481, 235] on img "Click to see details" at bounding box center [481, 238] width 18 height 18
click at [533, 237] on div "To navigate, press the arrow keys. Little 1's Child Care Home 4.8 miles 2 month…" at bounding box center [480, 146] width 263 height 239
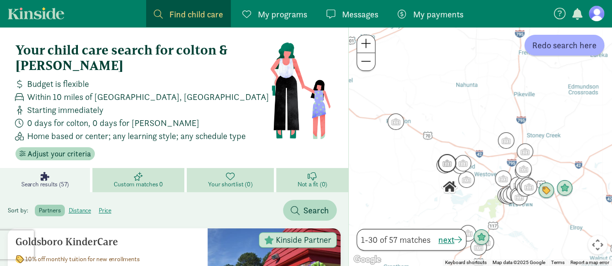
click at [446, 163] on img "Click to see details" at bounding box center [447, 163] width 18 height 18
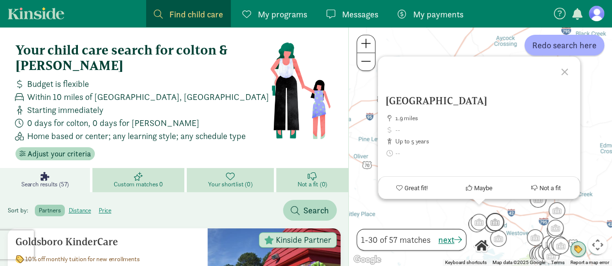
click at [499, 220] on img "Click to see details" at bounding box center [494, 222] width 18 height 18
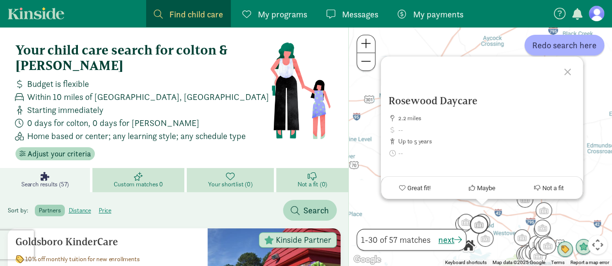
click at [473, 230] on img "Click to see details" at bounding box center [478, 225] width 18 height 18
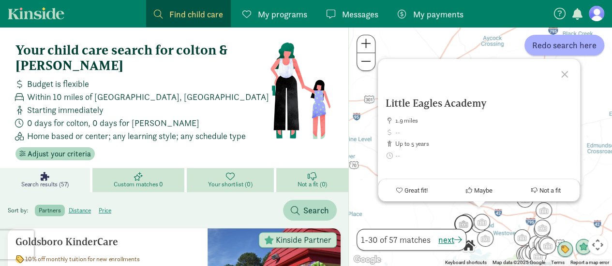
click at [454, 227] on img "Click to see details" at bounding box center [463, 224] width 18 height 18
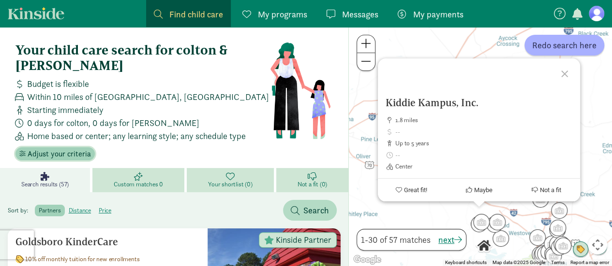
click at [62, 153] on span "Adjust your criteria" at bounding box center [59, 154] width 63 height 12
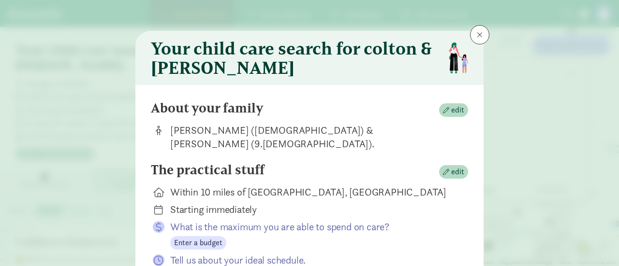
scroll to position [48, 0]
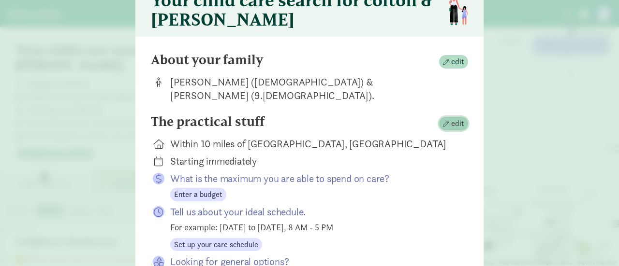
click at [455, 118] on span "edit" at bounding box center [457, 124] width 13 height 12
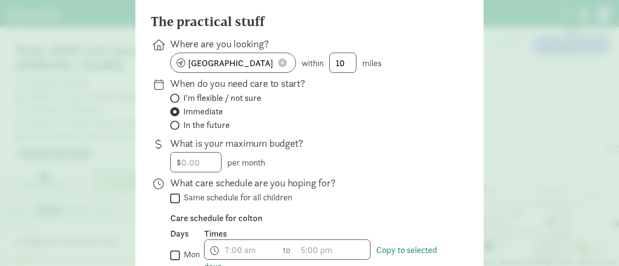
scroll to position [0, 0]
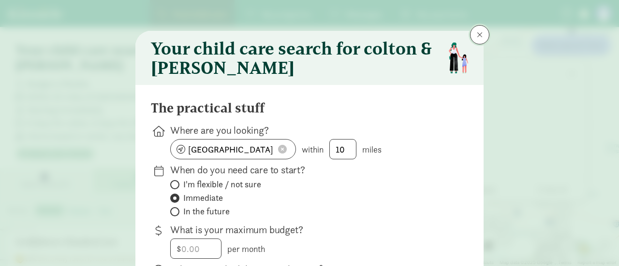
click at [485, 32] on button at bounding box center [479, 34] width 19 height 19
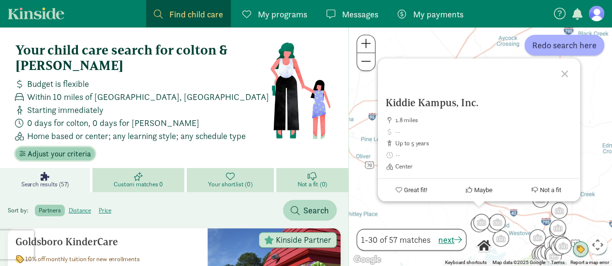
click at [72, 152] on span "Adjust your criteria" at bounding box center [59, 154] width 63 height 12
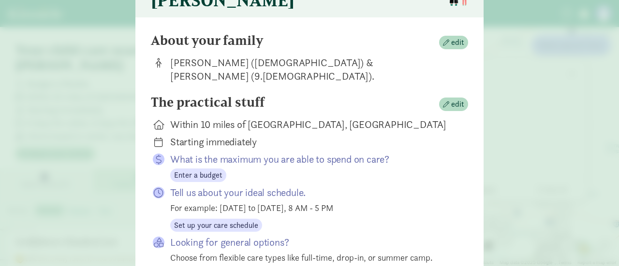
scroll to position [193, 0]
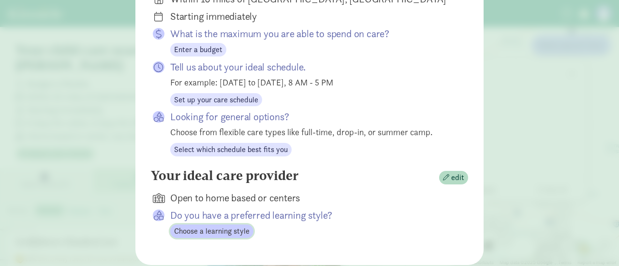
click at [216, 226] on span "Choose a learning style" at bounding box center [211, 232] width 75 height 12
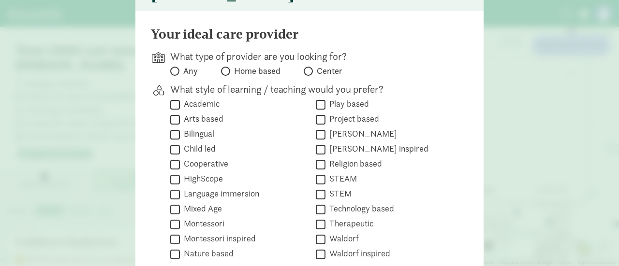
scroll to position [59, 0]
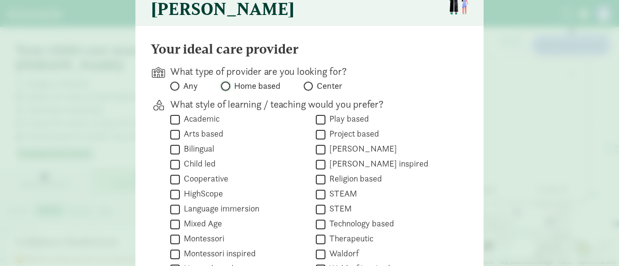
click at [221, 85] on input "Home based" at bounding box center [224, 86] width 6 height 6
radio input "true"
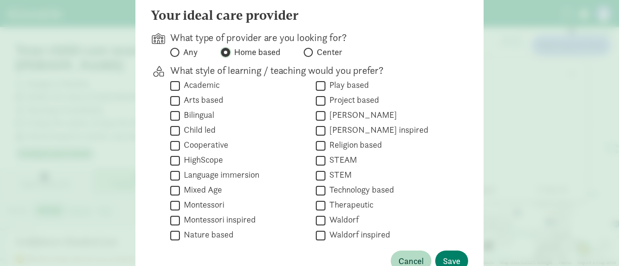
scroll to position [107, 0]
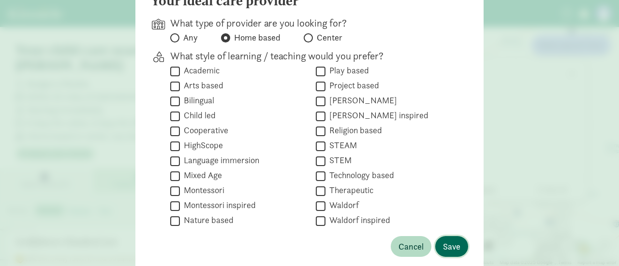
click at [453, 248] on span "Save" at bounding box center [451, 246] width 17 height 13
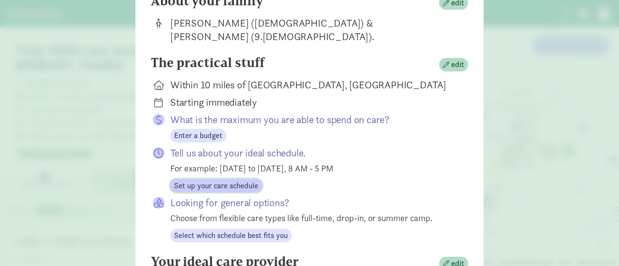
click at [235, 180] on span "Set up your care schedule" at bounding box center [216, 186] width 84 height 12
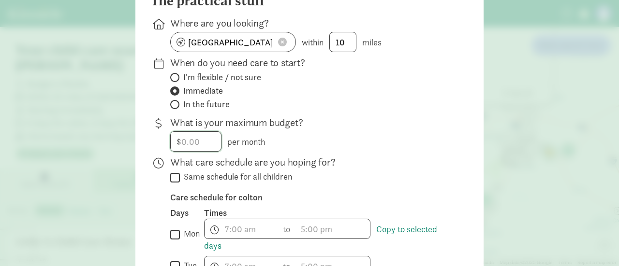
click at [181, 139] on input "number" at bounding box center [196, 141] width 50 height 19
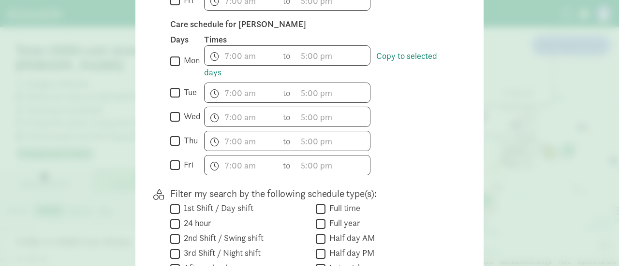
scroll to position [639, 0]
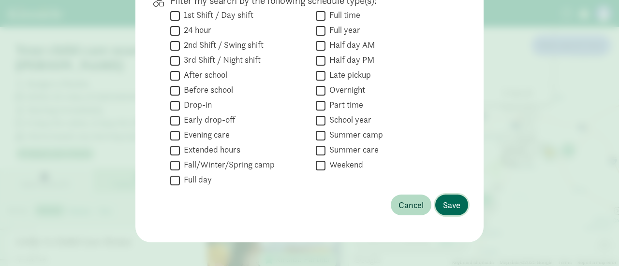
type input "500"
click at [448, 204] on span "Save" at bounding box center [451, 205] width 17 height 13
